Goal: Task Accomplishment & Management: Manage account settings

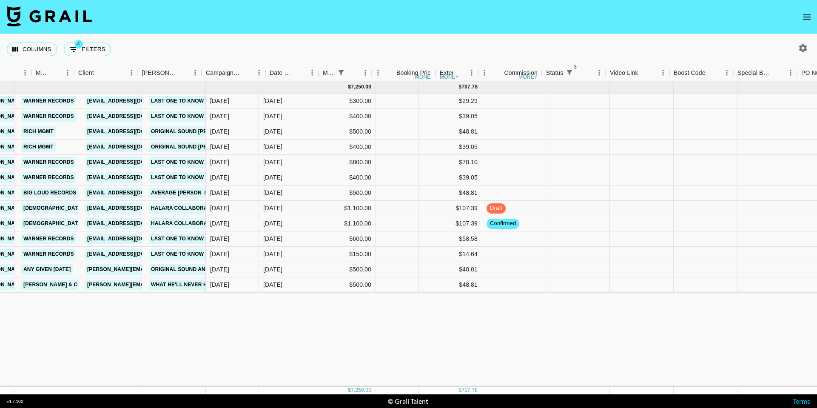
scroll to position [0, 310]
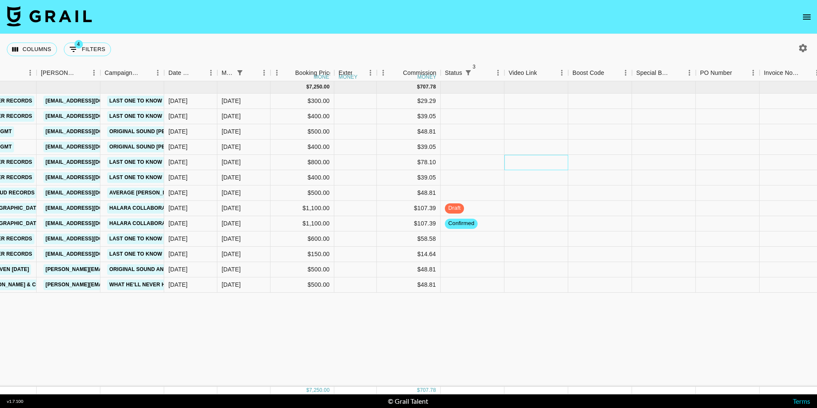
click at [519, 162] on div at bounding box center [536, 162] width 64 height 15
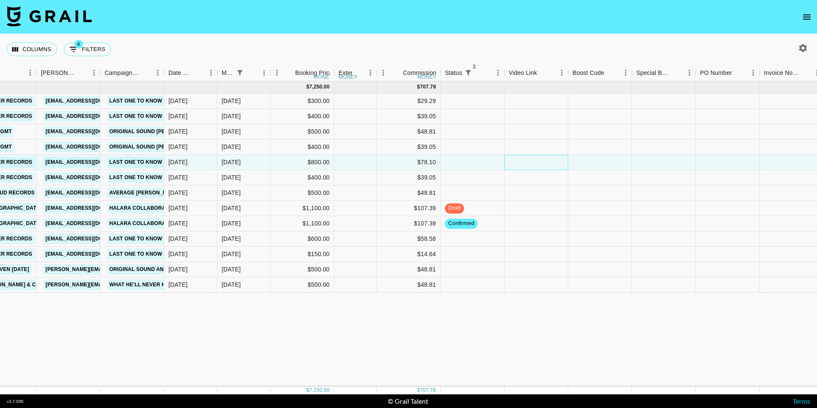
click at [519, 162] on div at bounding box center [536, 162] width 64 height 15
type input "[URL][DOMAIN_NAME]"
click at [607, 160] on div at bounding box center [600, 162] width 64 height 15
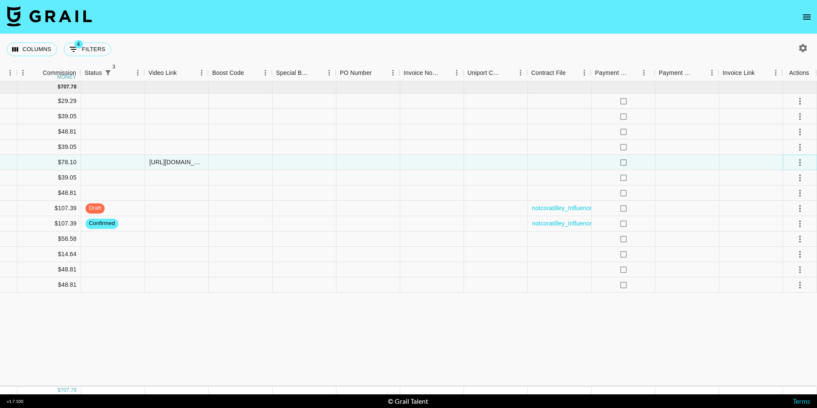
click at [797, 166] on icon "select merge strategy" at bounding box center [800, 162] width 10 height 10
click at [778, 248] on li "Approve" at bounding box center [789, 241] width 55 height 15
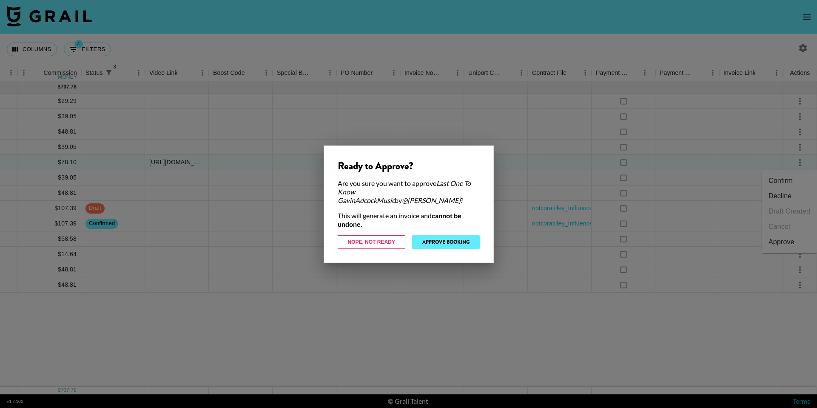
click at [463, 236] on button "Approve Booking" at bounding box center [446, 242] width 68 height 14
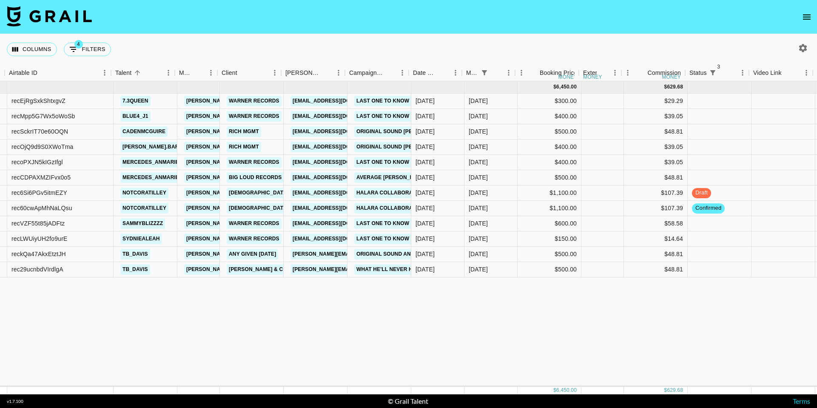
scroll to position [0, 65]
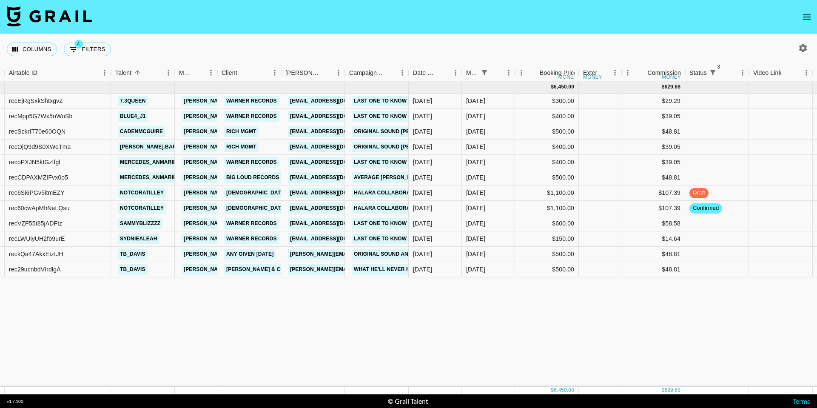
click at [591, 19] on nav at bounding box center [408, 17] width 817 height 34
click at [765, 222] on div at bounding box center [781, 223] width 64 height 15
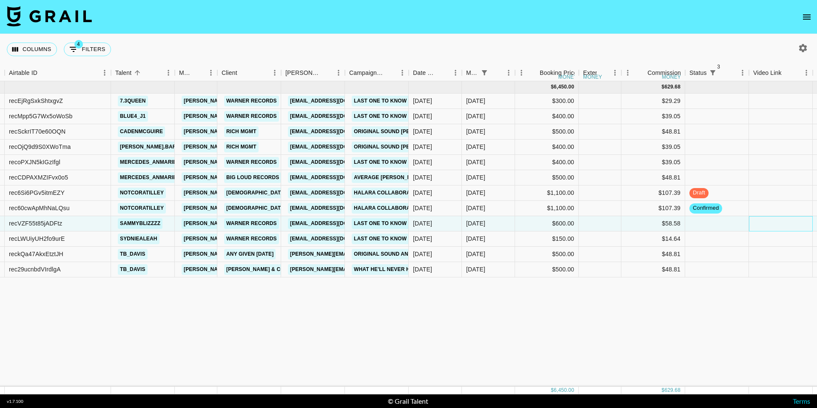
click at [765, 222] on div at bounding box center [781, 223] width 64 height 15
type input "[URL][DOMAIN_NAME]"
click at [791, 243] on div at bounding box center [781, 238] width 64 height 15
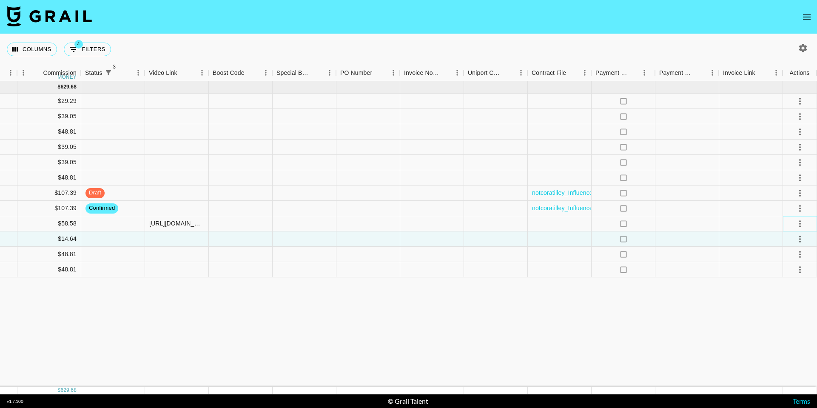
click at [797, 222] on icon "select merge strategy" at bounding box center [800, 224] width 10 height 10
click at [779, 310] on li "Approve" at bounding box center [789, 303] width 55 height 15
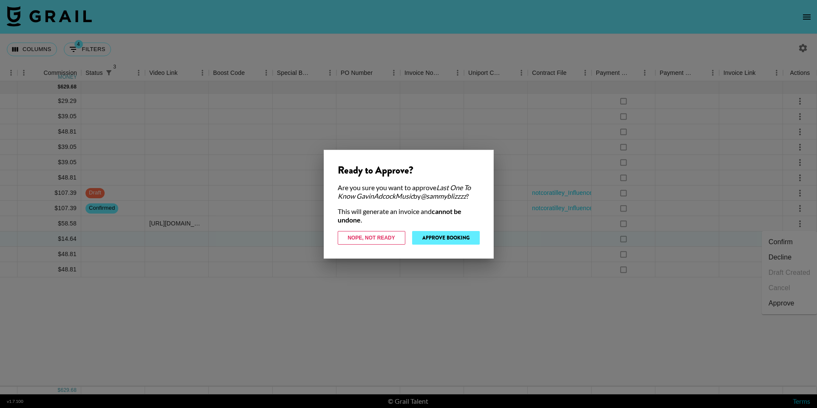
click at [461, 239] on button "Approve Booking" at bounding box center [446, 238] width 68 height 14
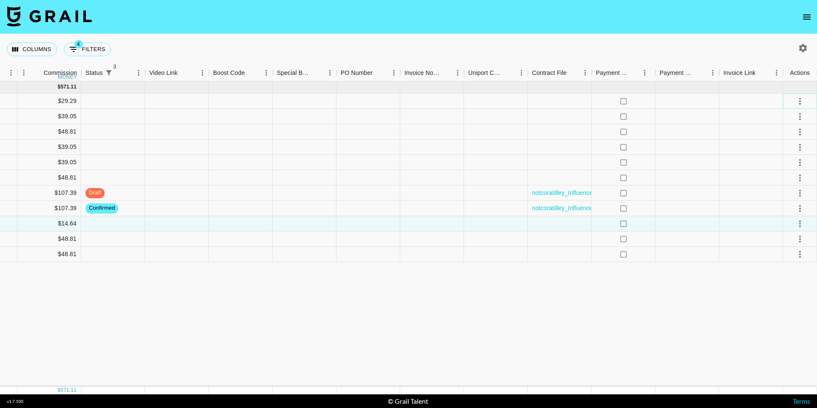
click at [798, 102] on icon "select merge strategy" at bounding box center [800, 101] width 10 height 10
click at [781, 138] on li "Decline" at bounding box center [789, 134] width 55 height 15
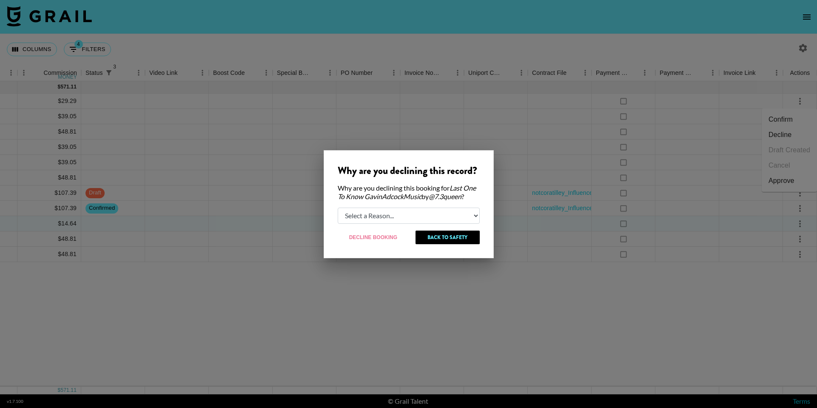
select select "creator_decline"
click at [375, 240] on button "Decline Booking" at bounding box center [374, 237] width 72 height 14
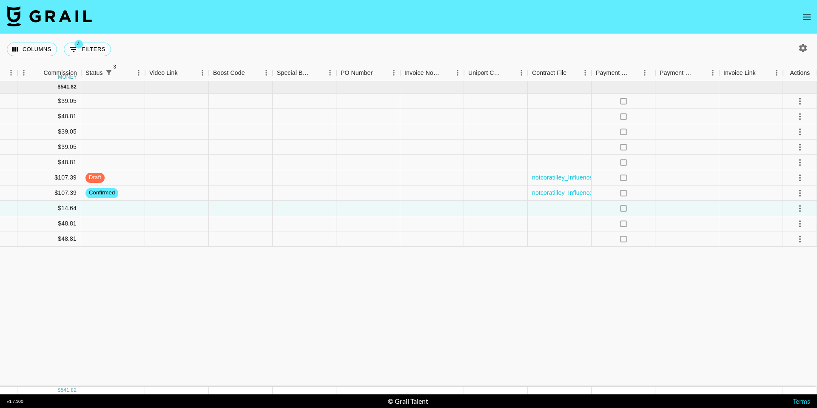
click at [374, 301] on div "[DATE] ( 10 ) $ 5,550.00 $ 541.82 recMpp5G7Wx5oWoSb blue4_j1 [PERSON_NAME][EMAI…" at bounding box center [74, 233] width 1486 height 305
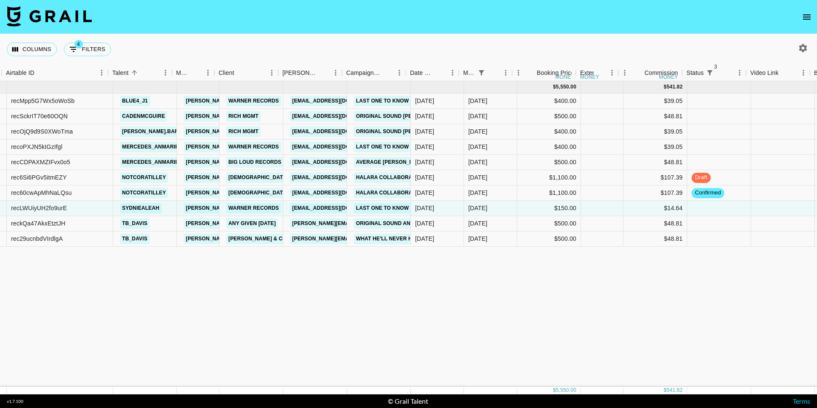
scroll to position [0, 61]
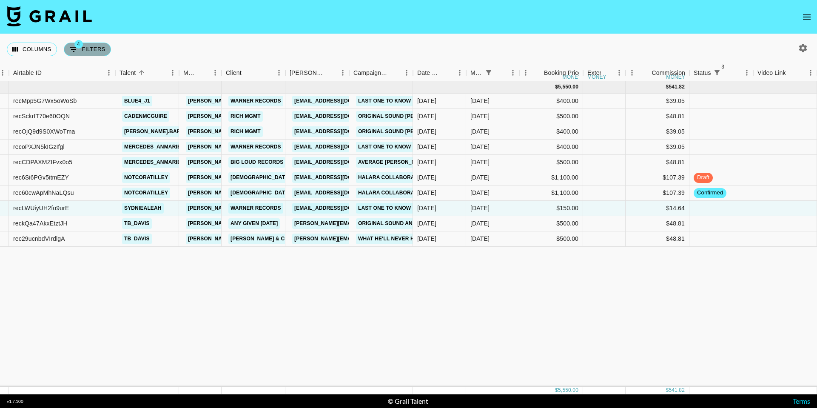
click at [92, 52] on button "4 Filters" at bounding box center [87, 50] width 47 height 14
select select "status"
select select "not"
select select "cancelled"
select select "status"
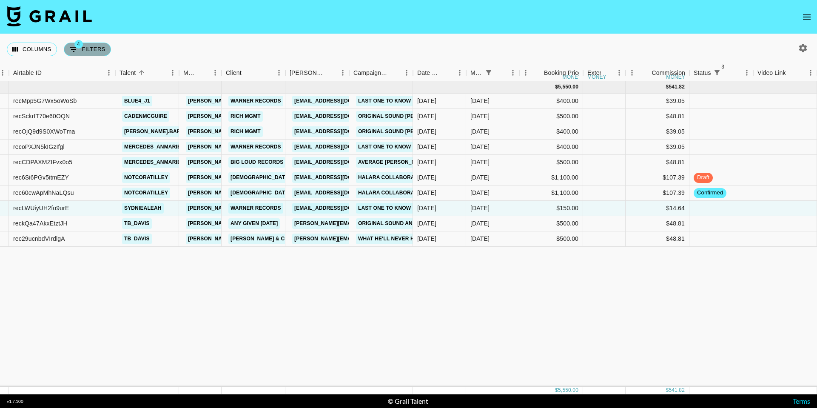
select select "not"
select select "declined"
select select "status"
select select "not"
select select "approved"
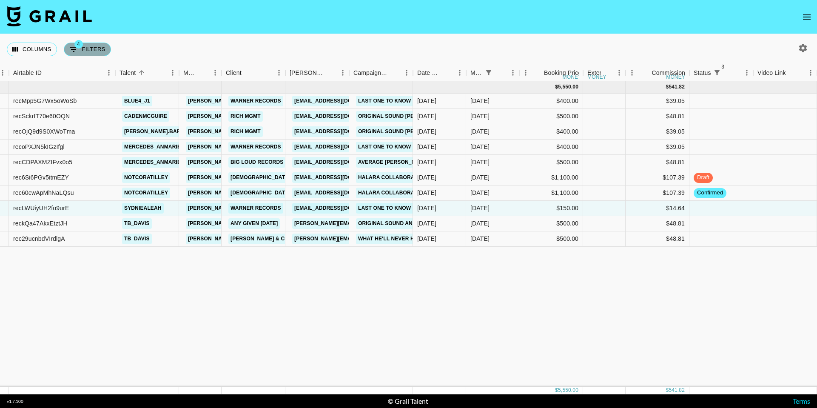
select select "monthDue2"
select select "[DATE]"
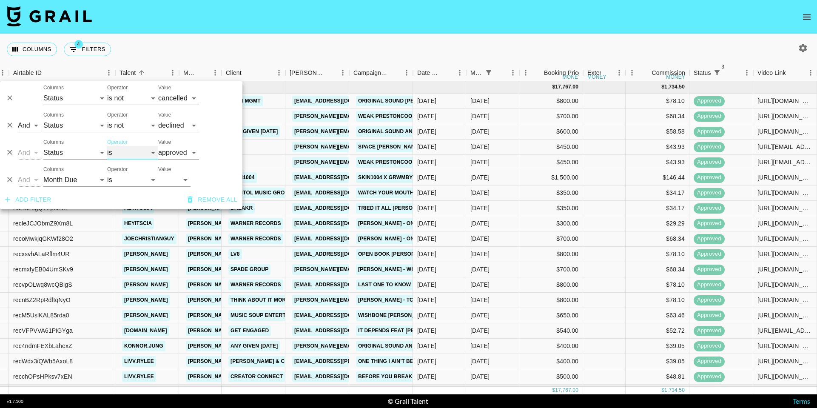
click at [124, 153] on select "is is not is any of is not any of" at bounding box center [132, 153] width 51 height 14
select select "not"
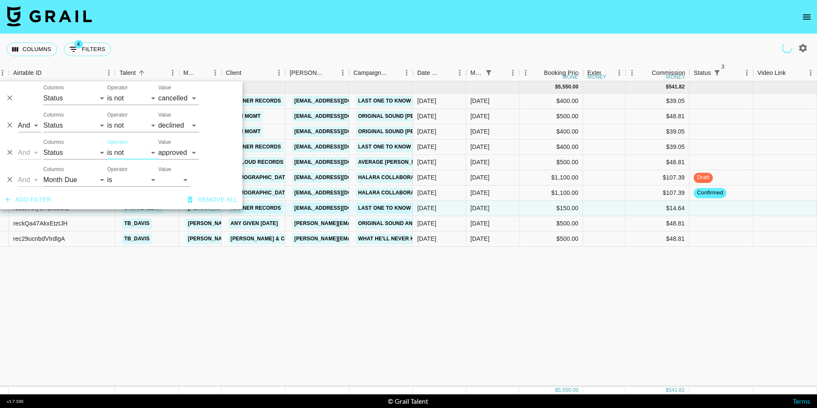
drag, startPoint x: 219, startPoint y: 34, endPoint x: 303, endPoint y: 62, distance: 88.6
click at [219, 34] on div "Columns 4 Filters + Booking" at bounding box center [408, 49] width 817 height 31
